Goal: Task Accomplishment & Management: Manage account settings

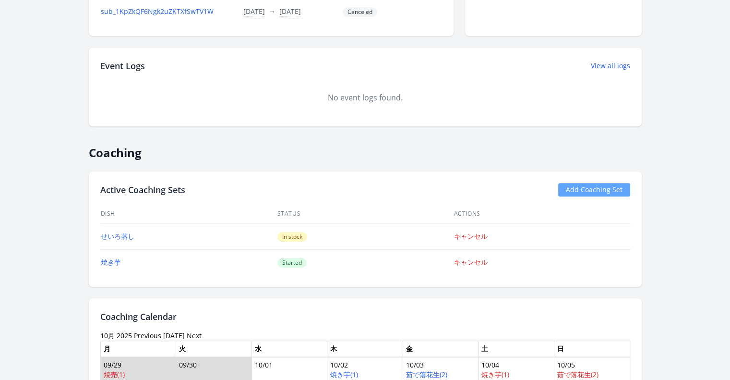
scroll to position [604, 0]
click at [570, 190] on link "Add Coaching Set" at bounding box center [594, 188] width 72 height 13
click at [588, 184] on link "Add Coaching Set" at bounding box center [594, 188] width 72 height 13
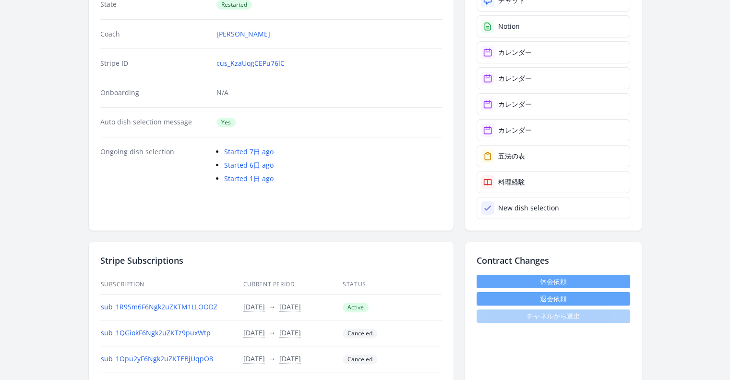
scroll to position [151, 0]
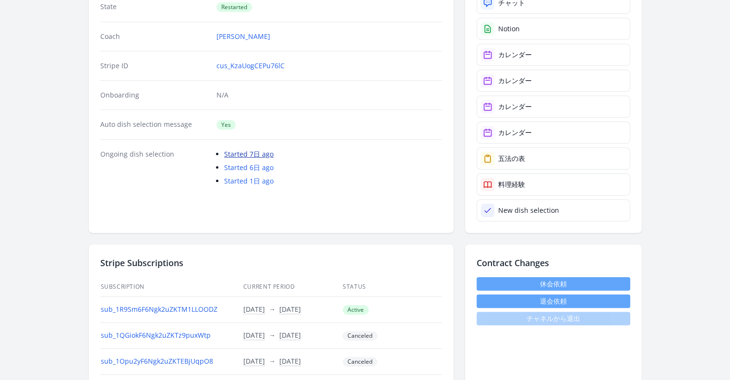
click at [266, 155] on link "Started 7日 ago" at bounding box center [248, 153] width 49 height 9
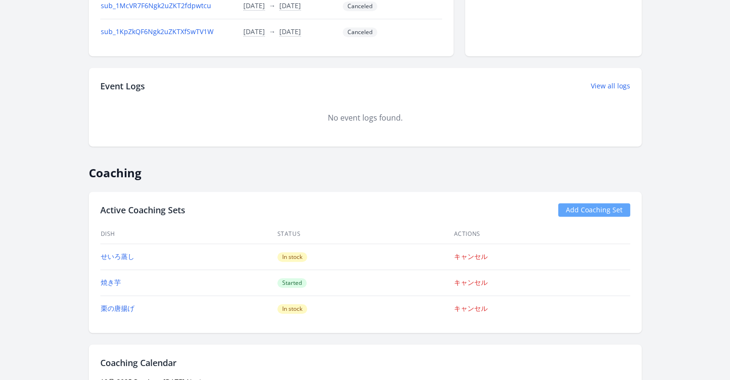
scroll to position [584, 0]
click at [576, 203] on link "Add Coaching Set" at bounding box center [594, 209] width 72 height 13
click at [570, 207] on link "Add Coaching Set" at bounding box center [594, 209] width 72 height 13
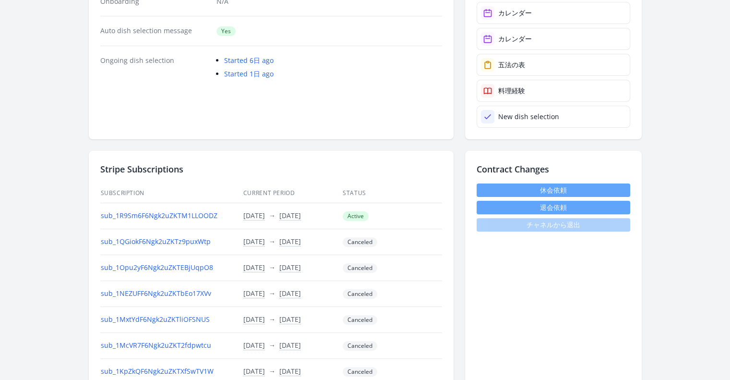
scroll to position [238, 0]
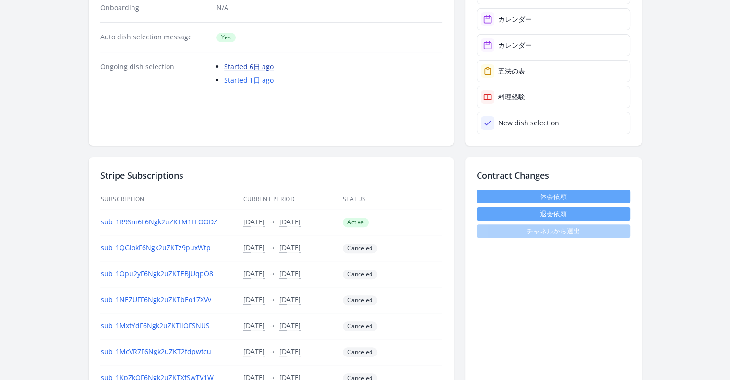
click at [262, 69] on link "Started 6日 ago" at bounding box center [248, 66] width 49 height 9
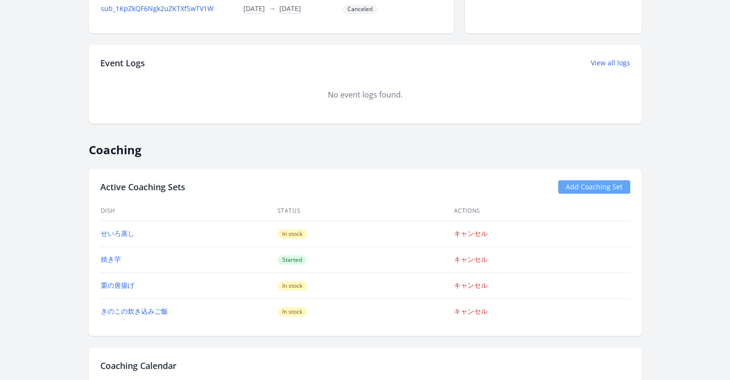
scroll to position [608, 0]
click at [595, 181] on link "Add Coaching Set" at bounding box center [594, 185] width 72 height 13
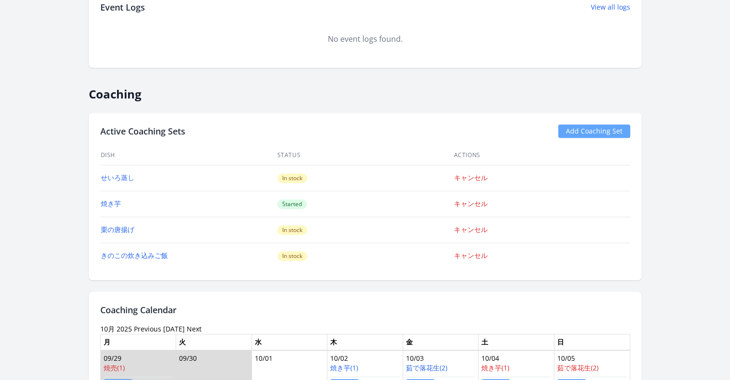
scroll to position [661, 0]
click at [591, 125] on link "Add Coaching Set" at bounding box center [594, 131] width 72 height 13
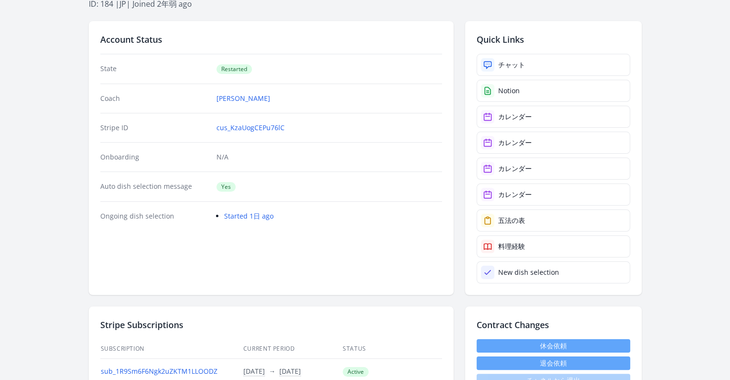
scroll to position [86, 0]
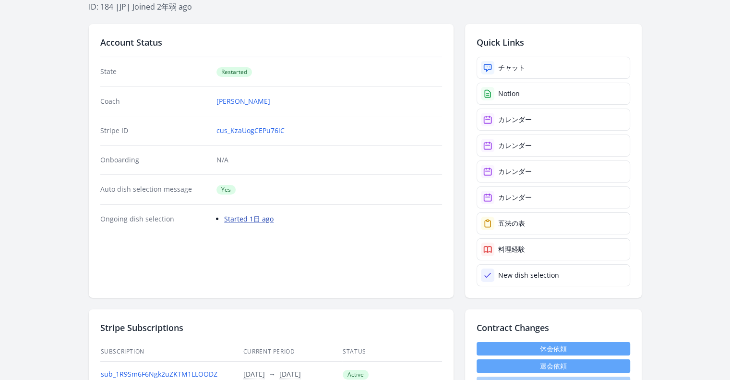
click at [261, 222] on link "Started 1日 ago" at bounding box center [248, 218] width 49 height 9
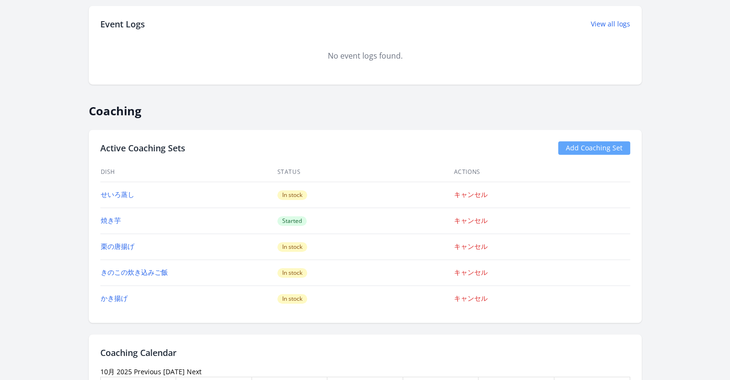
scroll to position [643, 0]
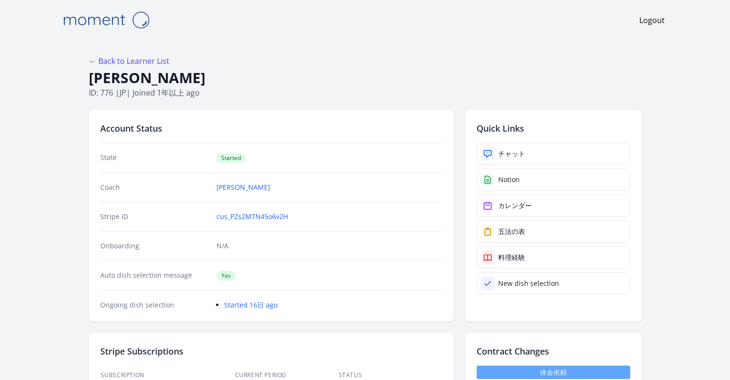
click at [276, 231] on div "Onboarding N/A" at bounding box center [271, 245] width 342 height 29
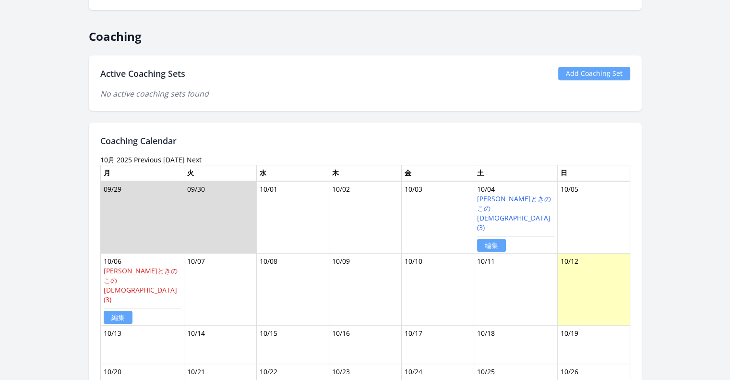
scroll to position [505, 0]
click at [564, 71] on link "Add Coaching Set" at bounding box center [594, 73] width 72 height 13
